Goal: Task Accomplishment & Management: Use online tool/utility

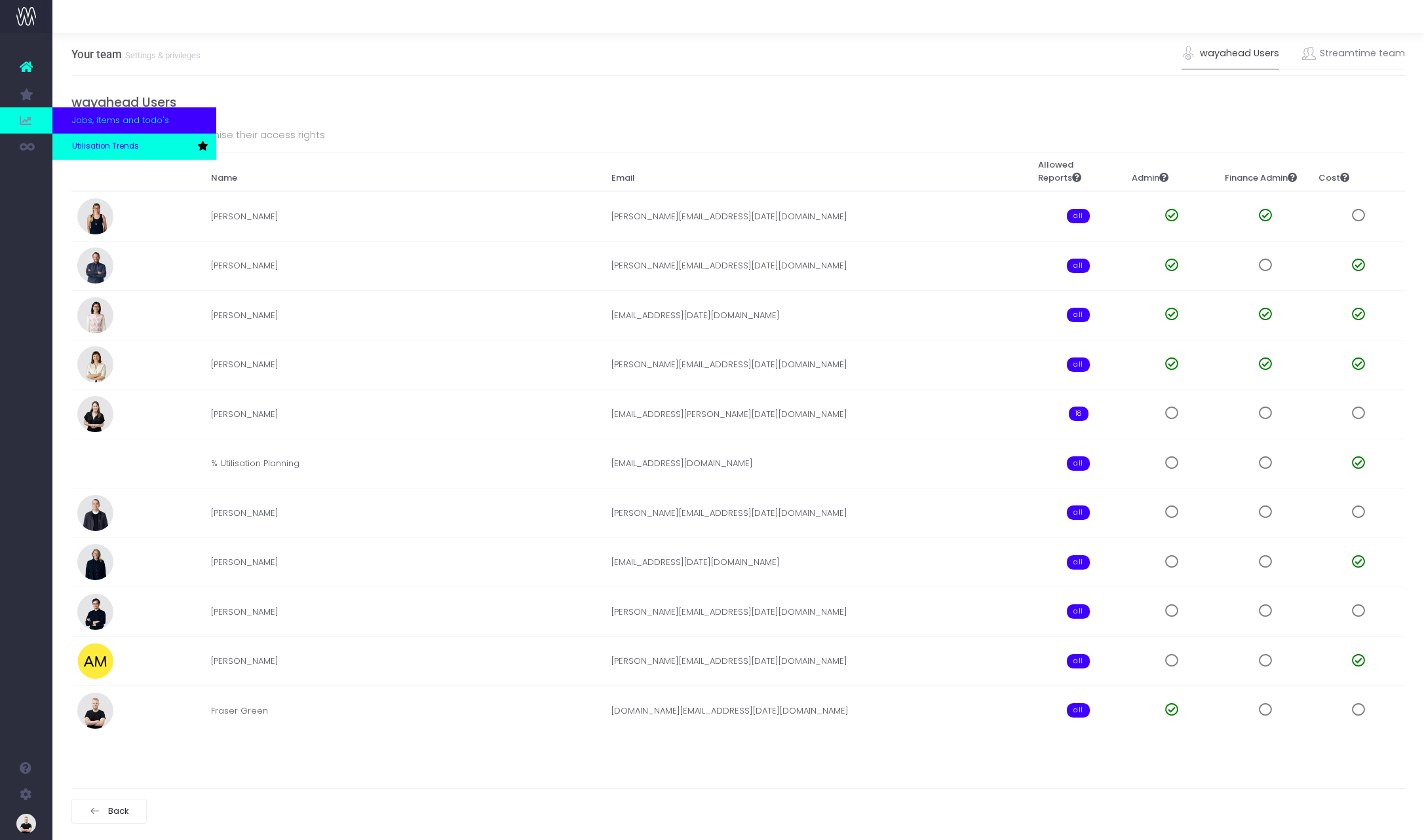
click at [104, 148] on span "Utilisation Trends" at bounding box center [106, 147] width 67 height 12
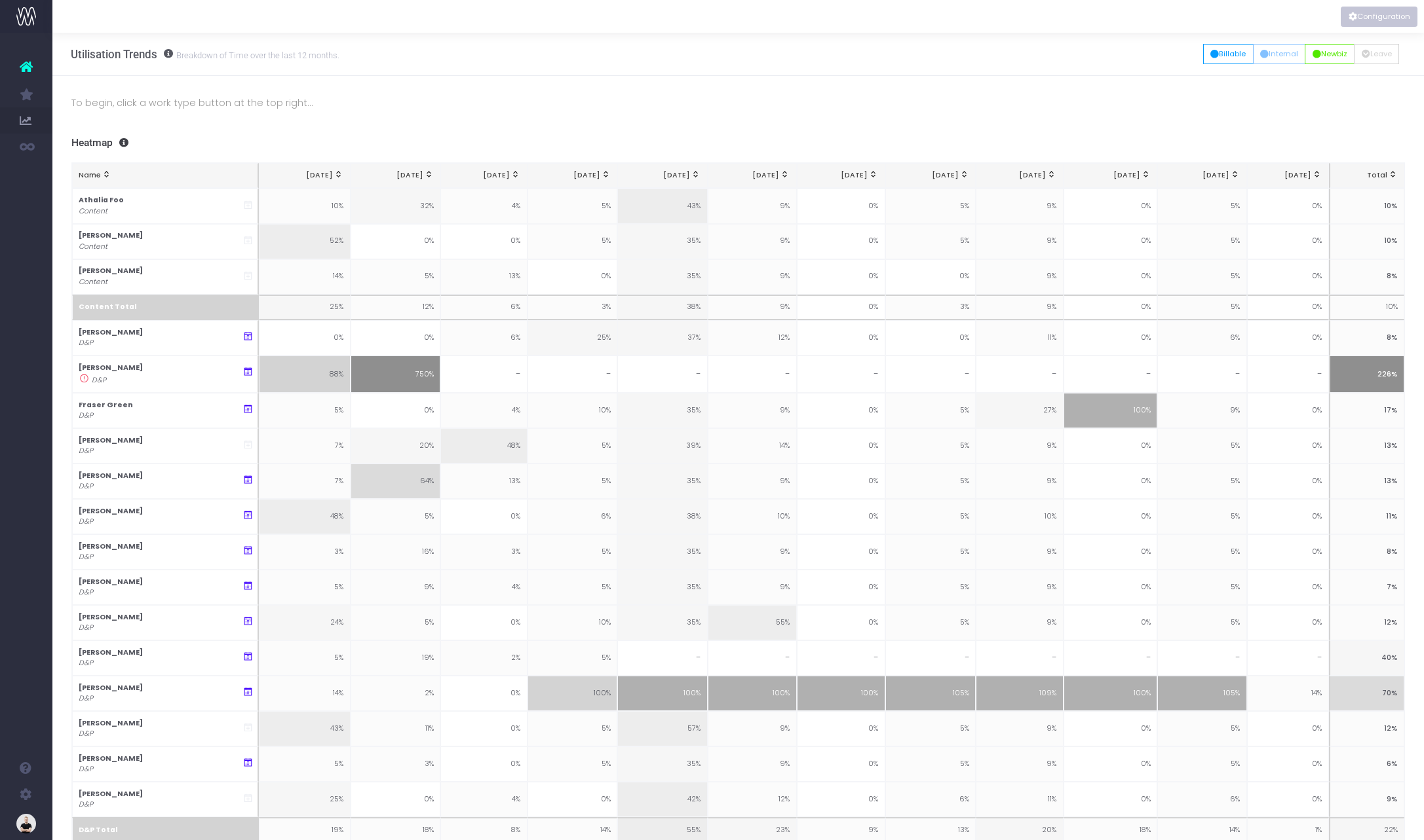
click at [1361, 16] on button "Configuration" at bounding box center [1378, 16] width 77 height 20
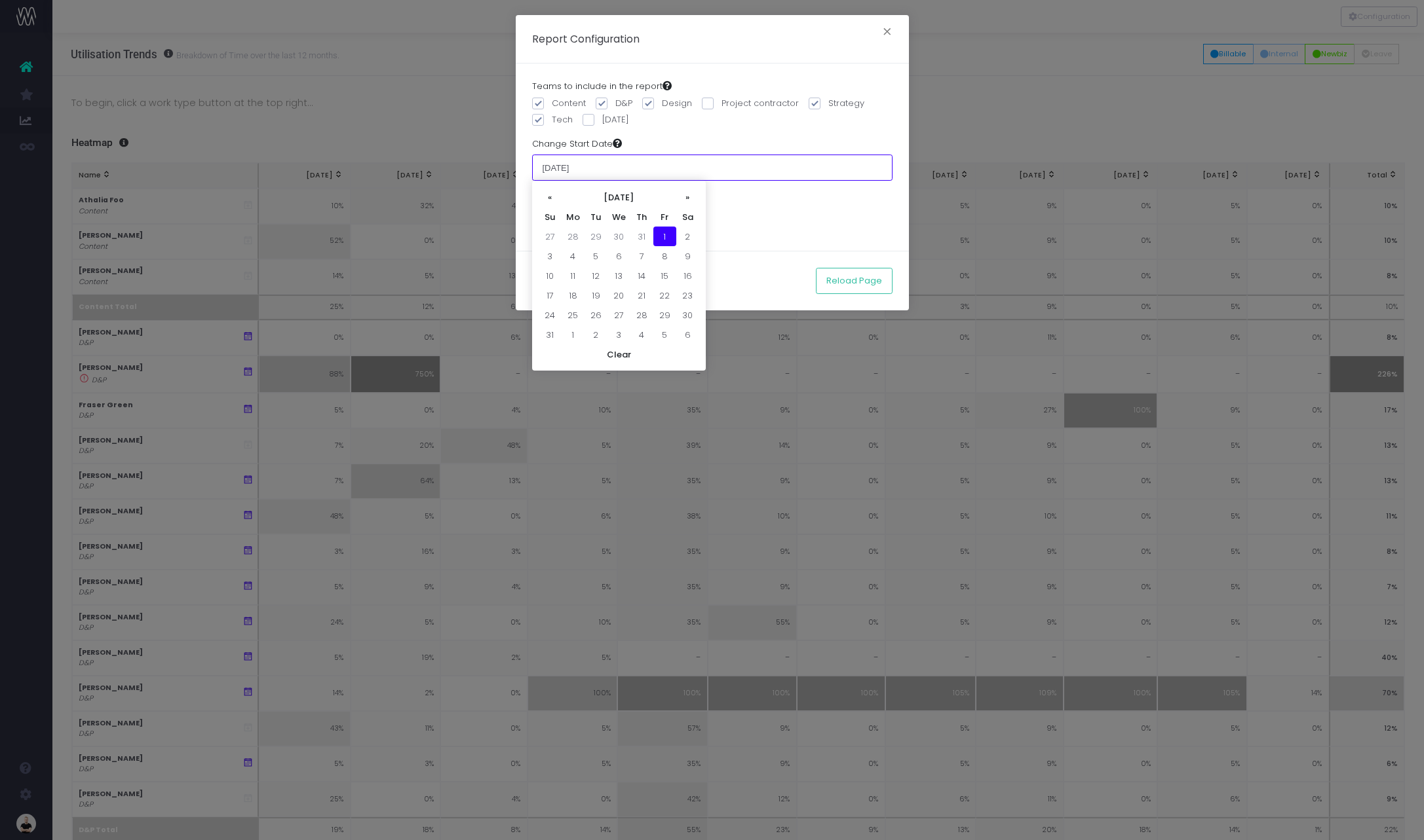
click at [599, 169] on input "01 August 2025" at bounding box center [712, 167] width 360 height 26
click at [572, 333] on td "1" at bounding box center [572, 334] width 23 height 19
type input "[DATE]"
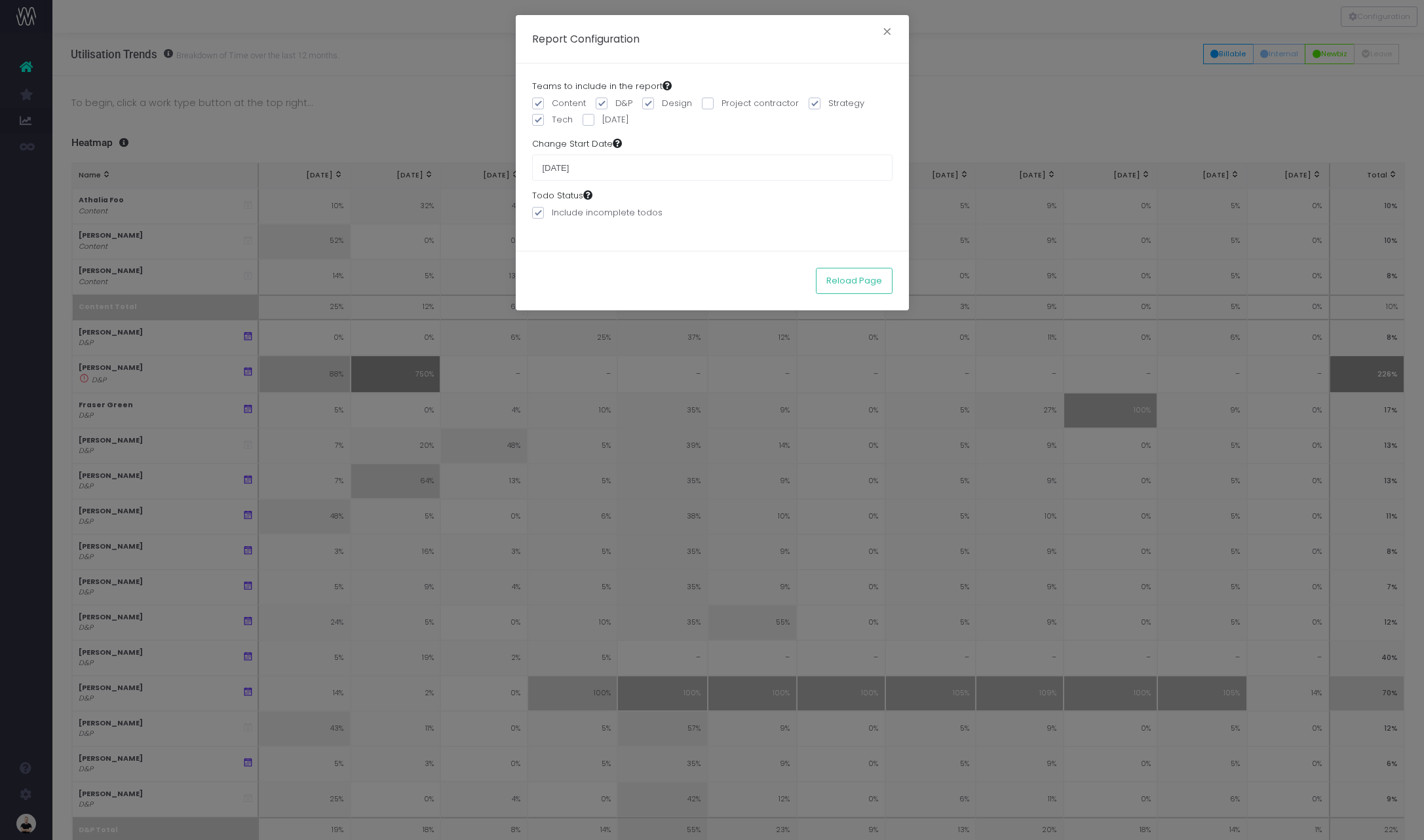
click at [743, 276] on div "Reload Page" at bounding box center [712, 280] width 393 height 60
click at [858, 285] on button "Reload Page" at bounding box center [854, 280] width 77 height 26
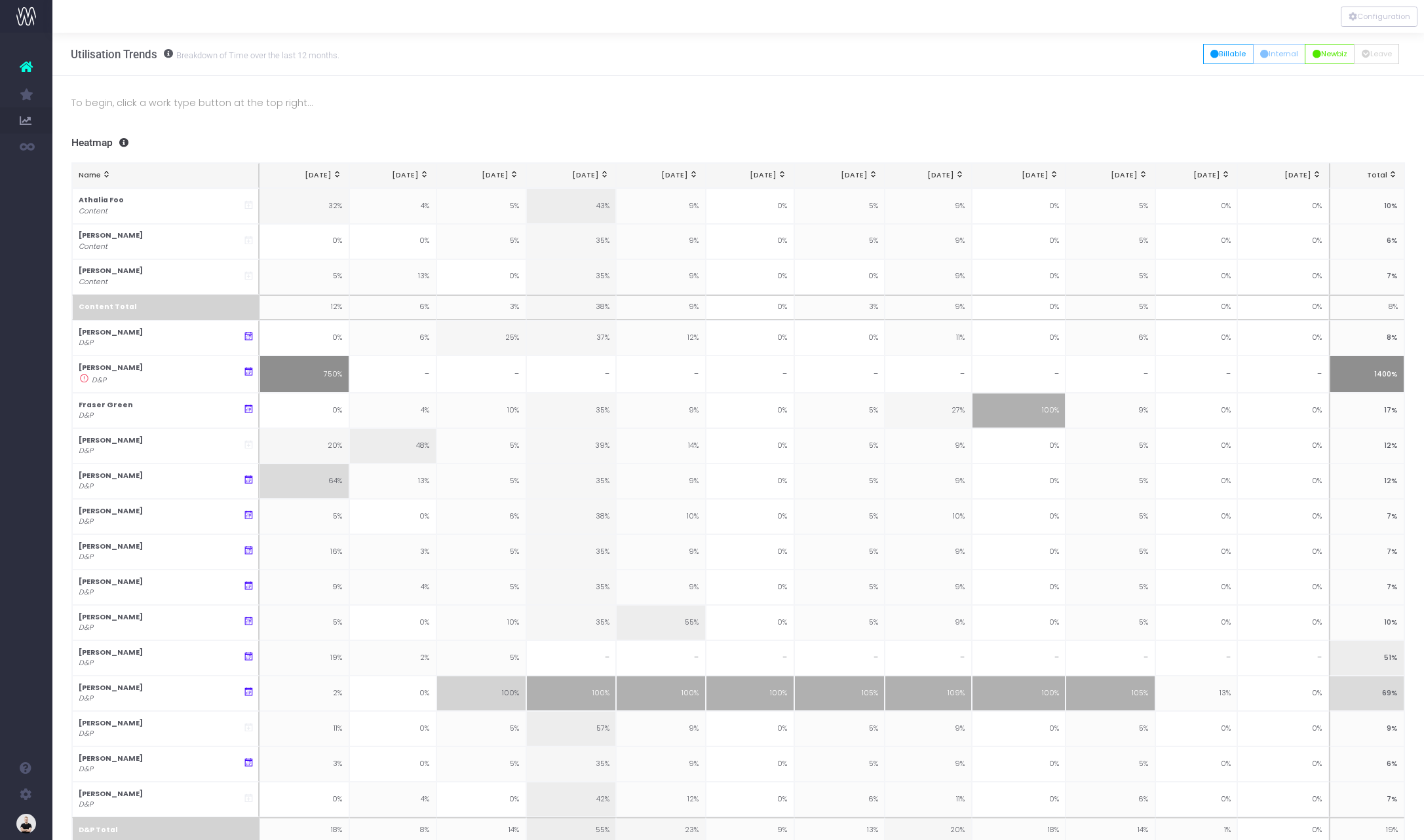
click at [1211, 54] on icon "button" at bounding box center [1214, 54] width 8 height 0
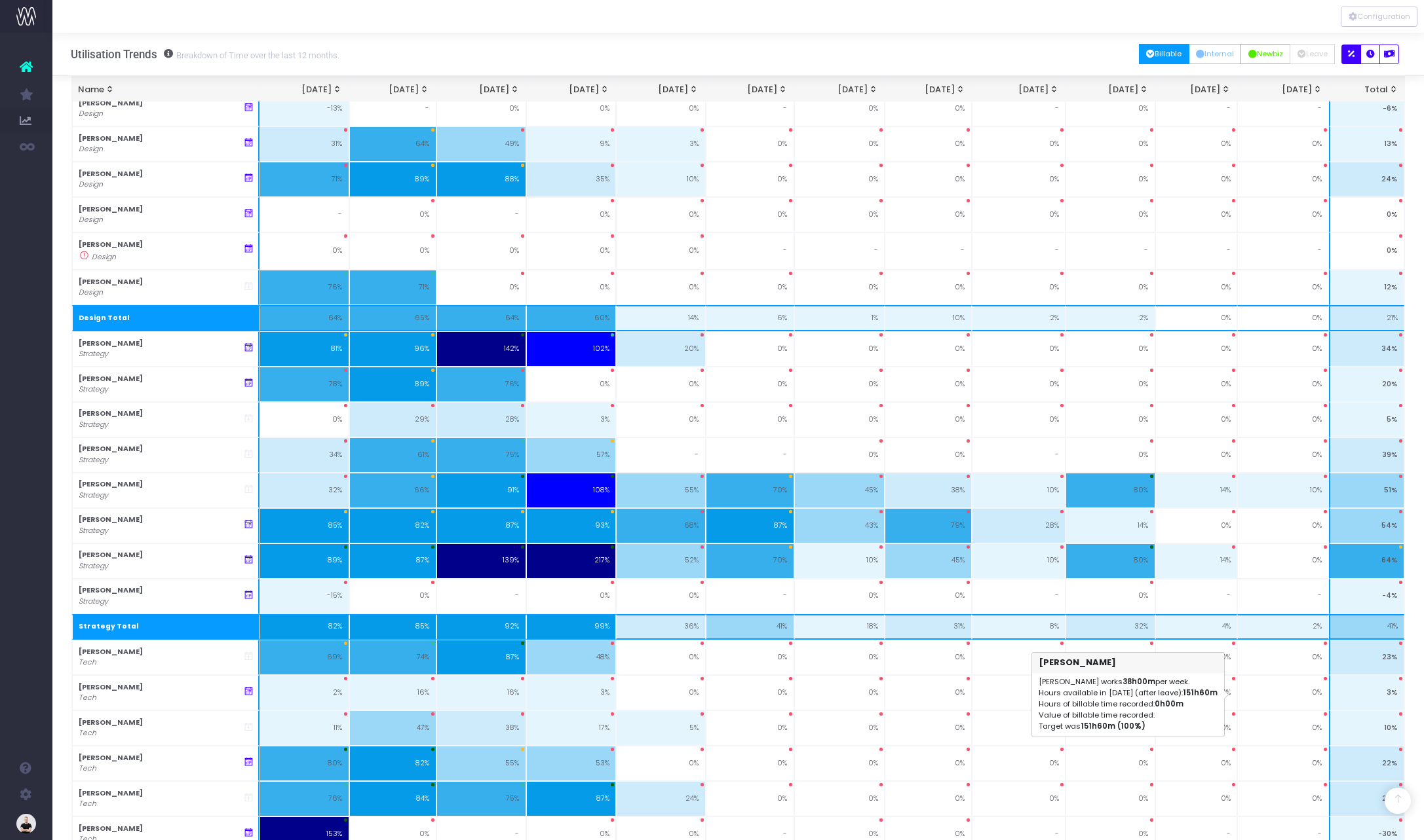
scroll to position [1576, 0]
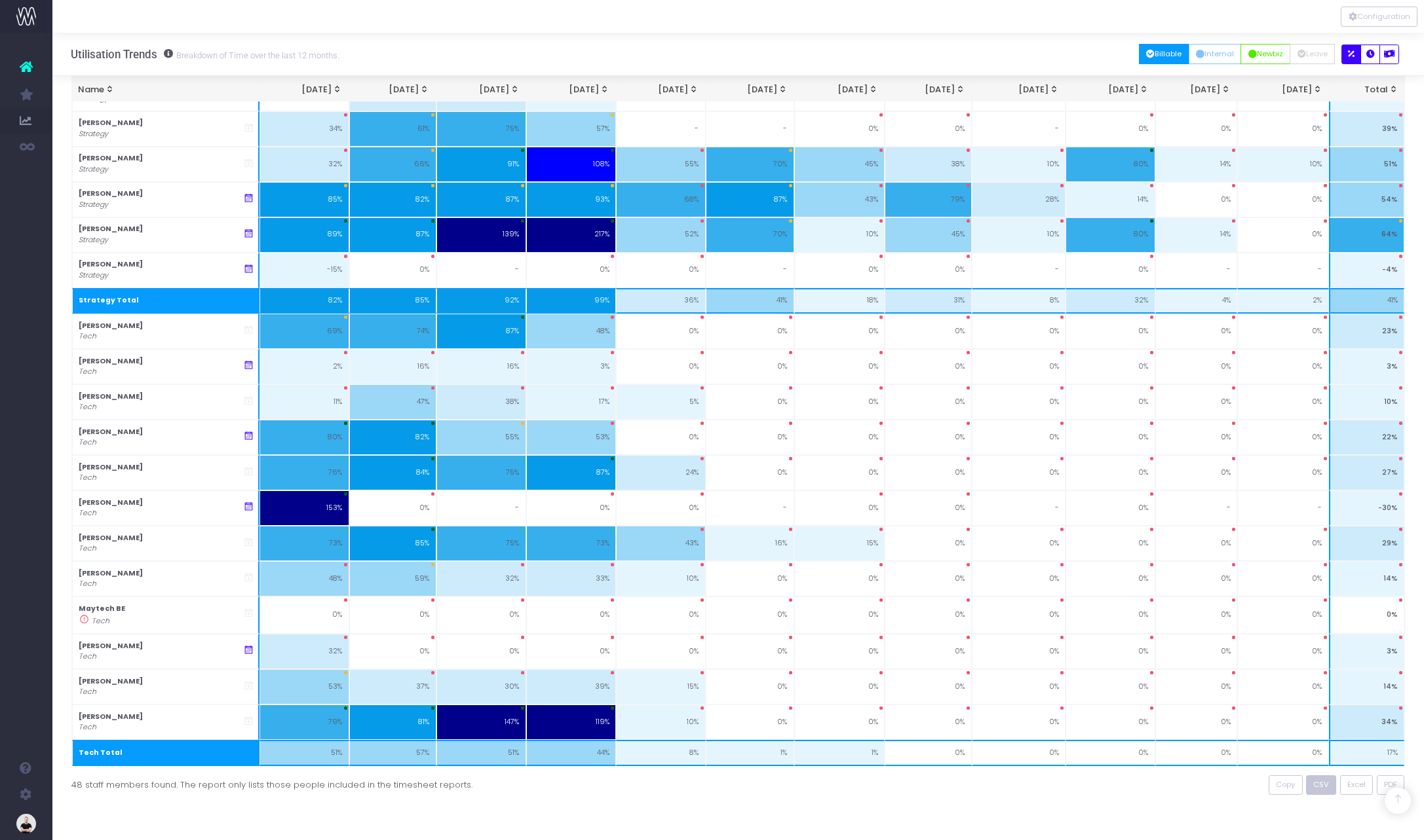
click at [1324, 785] on span "CSV" at bounding box center [1320, 785] width 16 height 11
click at [1268, 55] on button "Newbiz" at bounding box center [1265, 54] width 50 height 20
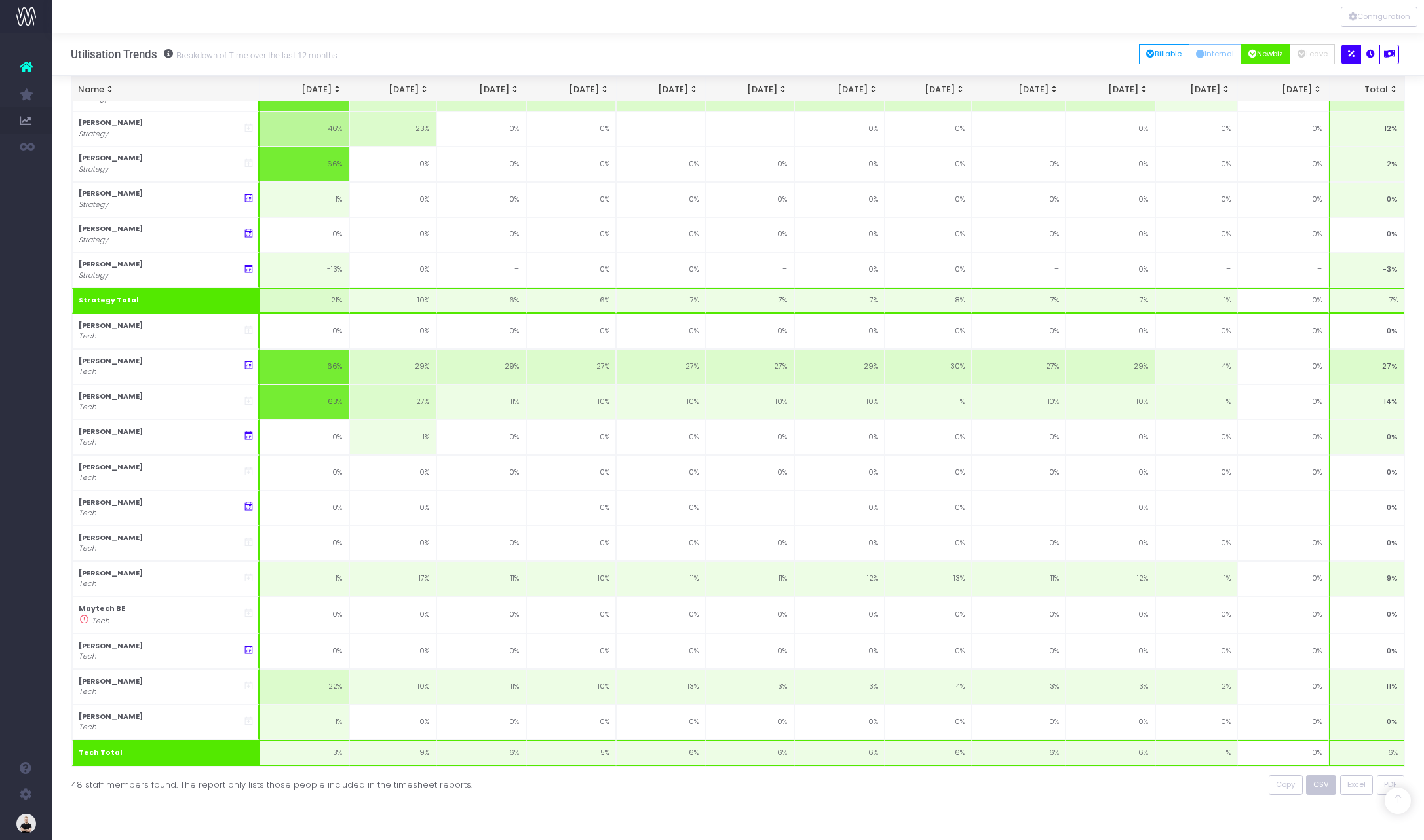
click at [1320, 784] on span "CSV" at bounding box center [1320, 785] width 16 height 11
